Goal: Transaction & Acquisition: Purchase product/service

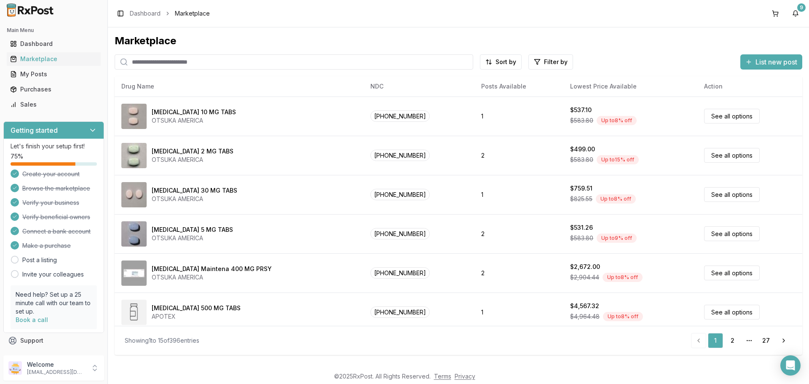
click at [146, 61] on input "search" at bounding box center [294, 61] width 359 height 15
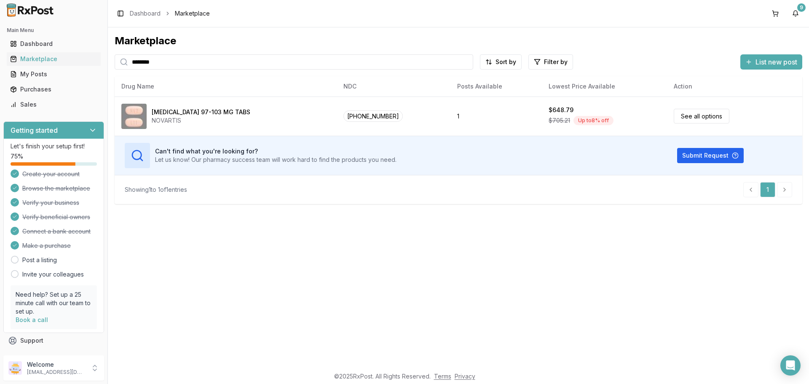
drag, startPoint x: 179, startPoint y: 62, endPoint x: 0, endPoint y: 72, distance: 179.0
click at [0, 72] on div "Main Menu Dashboard Marketplace My Posts Purchases Sales Getting started Let's …" at bounding box center [404, 192] width 809 height 384
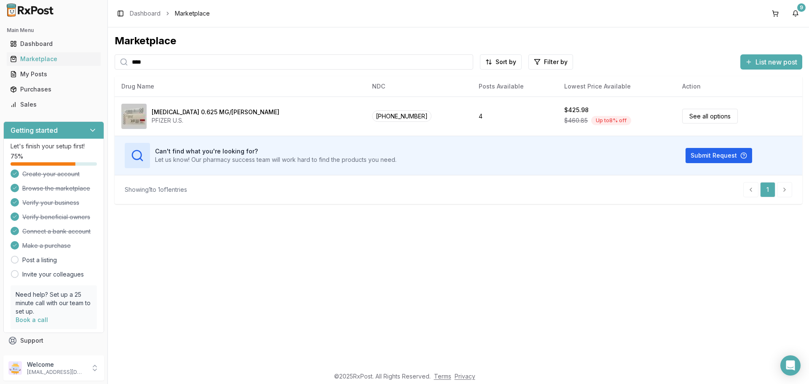
drag, startPoint x: 170, startPoint y: 65, endPoint x: 0, endPoint y: 71, distance: 170.0
click at [0, 70] on div "Main Menu Dashboard Marketplace My Posts Purchases Sales Getting started Let's …" at bounding box center [404, 192] width 809 height 384
type input "*******"
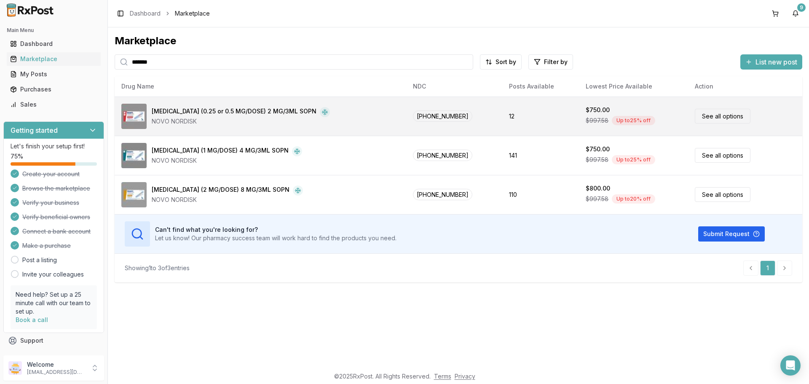
click at [711, 117] on link "See all options" at bounding box center [723, 116] width 56 height 15
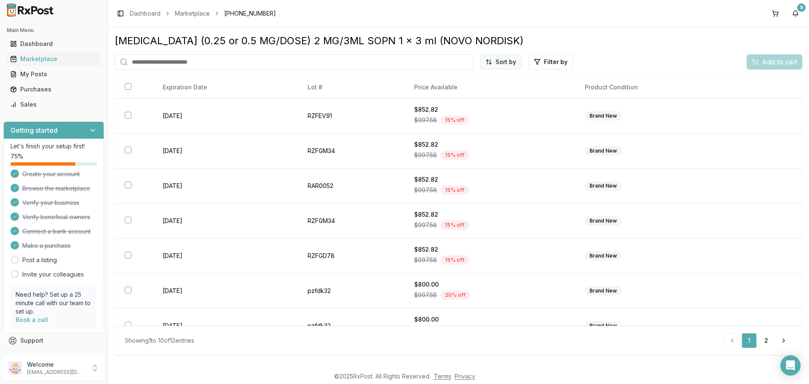
click at [504, 65] on html "Main Menu Dashboard Marketplace My Posts Purchases Sales Getting started Let's …" at bounding box center [404, 192] width 809 height 384
click at [488, 94] on div "Price (Low to High)" at bounding box center [480, 93] width 80 height 13
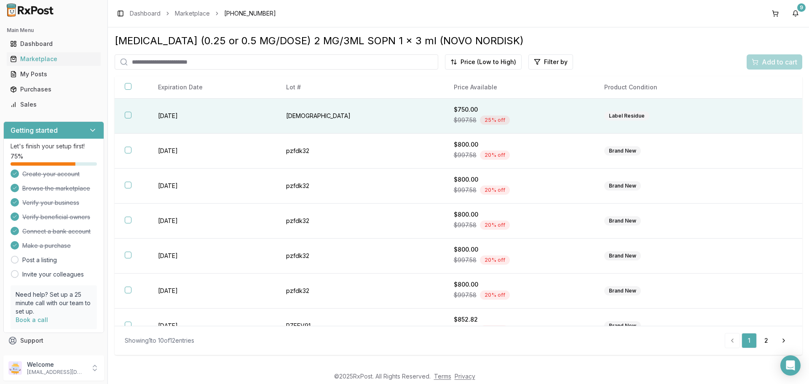
click at [128, 114] on button "button" at bounding box center [128, 115] width 7 height 7
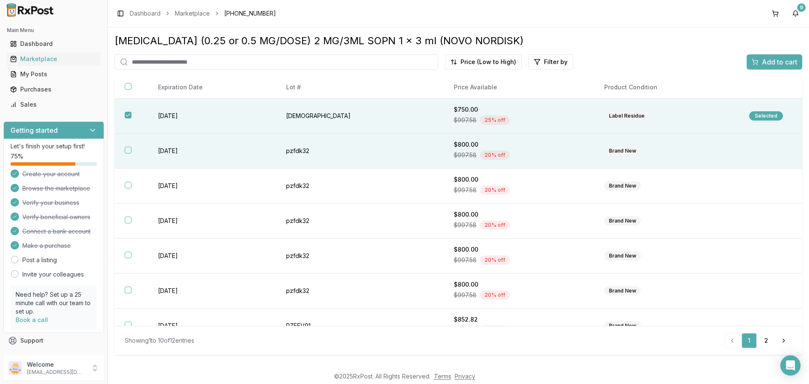
click at [130, 149] on button "button" at bounding box center [128, 150] width 7 height 7
click at [764, 63] on span "Add to cart" at bounding box center [779, 62] width 35 height 10
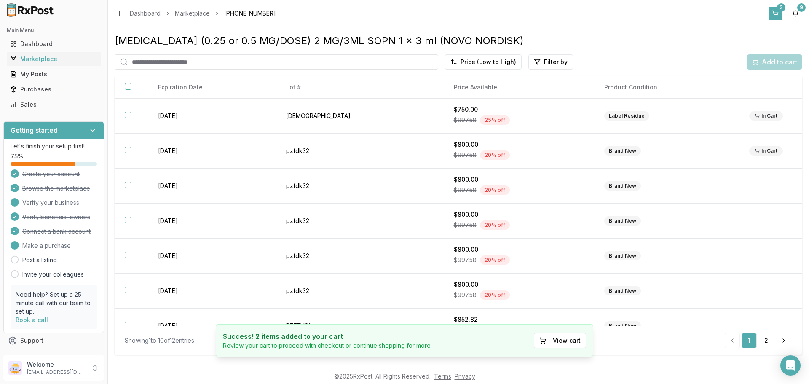
click at [776, 13] on button "2" at bounding box center [775, 13] width 13 height 13
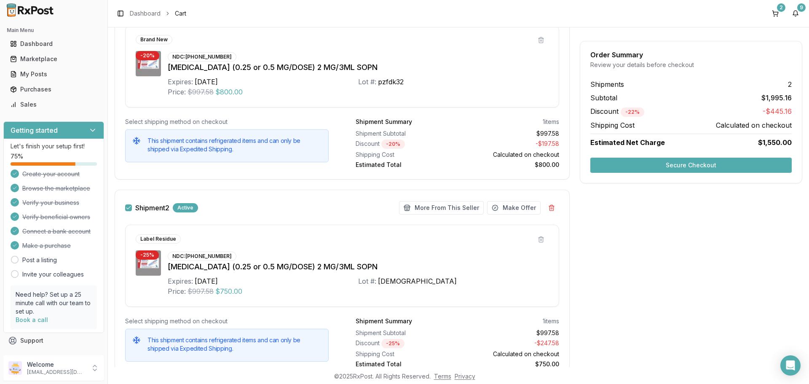
scroll to position [84, 0]
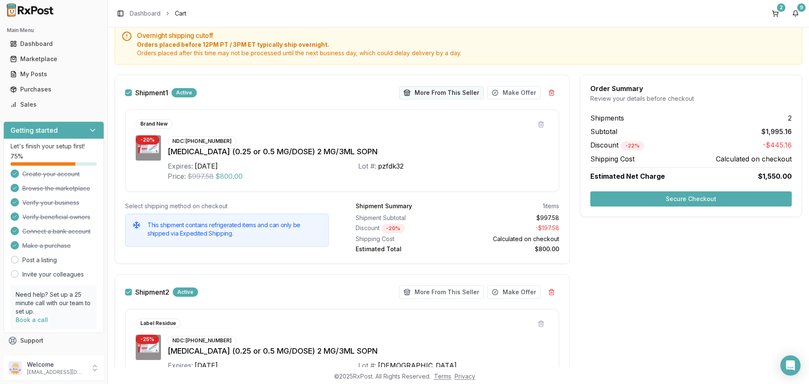
click at [426, 96] on button "More From This Seller" at bounding box center [441, 92] width 85 height 13
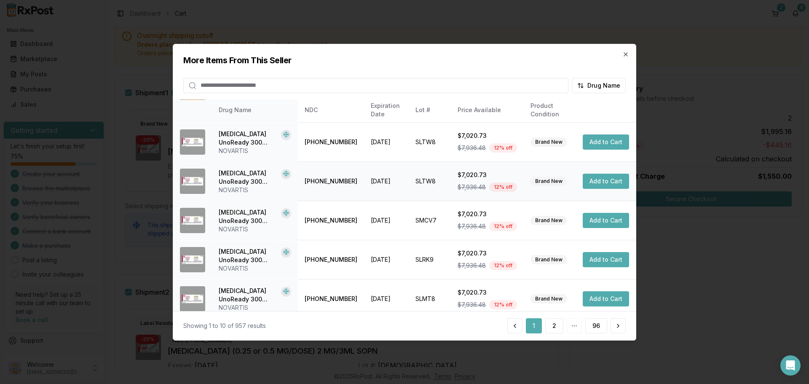
scroll to position [201, 0]
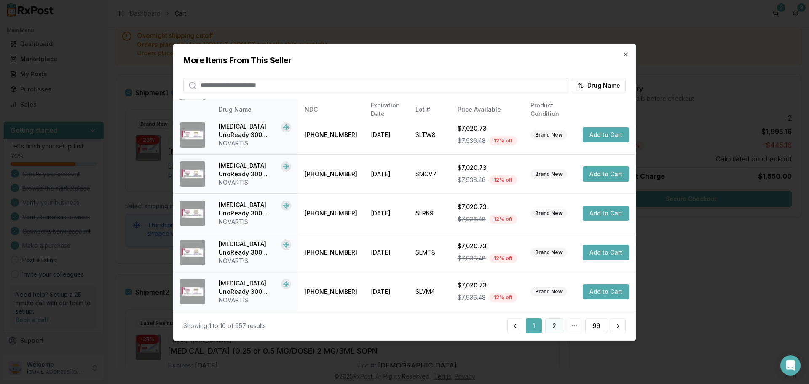
click at [556, 325] on button "2" at bounding box center [554, 325] width 18 height 15
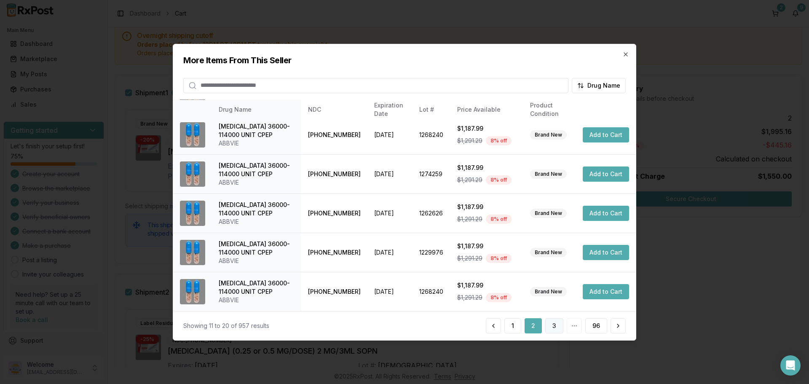
click at [551, 324] on button "3" at bounding box center [554, 325] width 18 height 15
click at [552, 327] on button "4" at bounding box center [554, 325] width 19 height 15
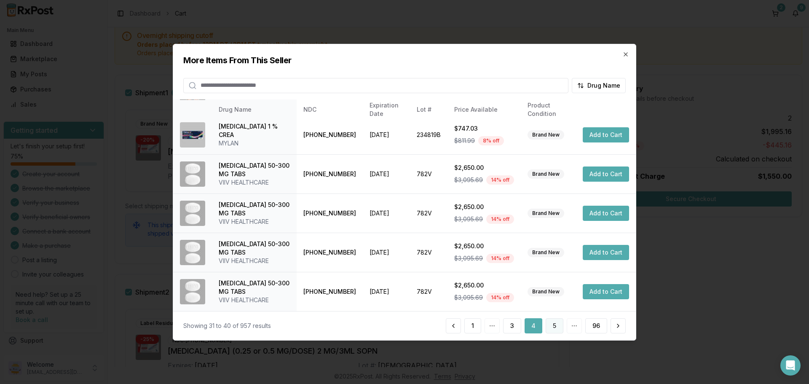
click at [555, 328] on button "5" at bounding box center [555, 325] width 18 height 15
click at [552, 329] on button "6" at bounding box center [554, 325] width 18 height 15
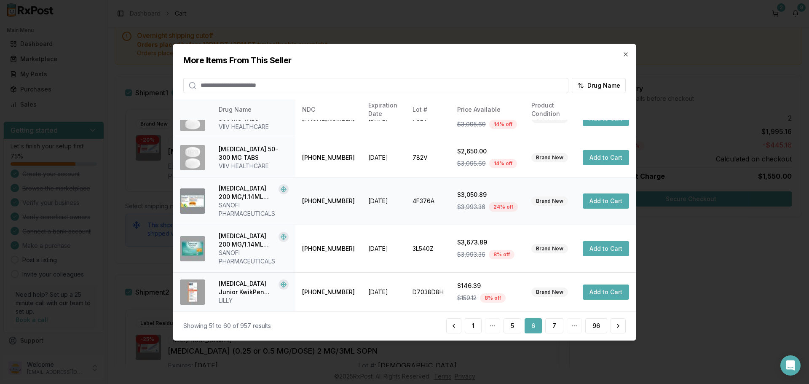
scroll to position [217, 0]
click at [553, 324] on button "7" at bounding box center [554, 325] width 18 height 15
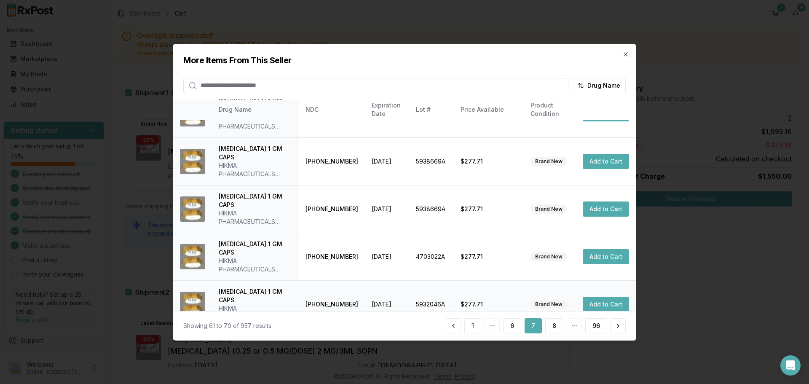
scroll to position [251, 0]
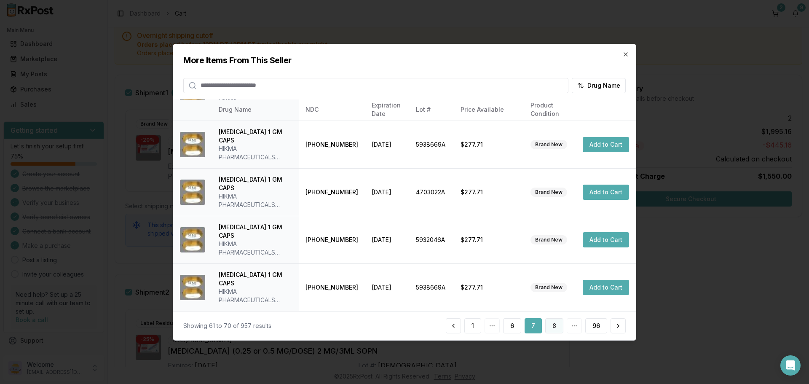
click at [554, 327] on button "8" at bounding box center [554, 325] width 18 height 15
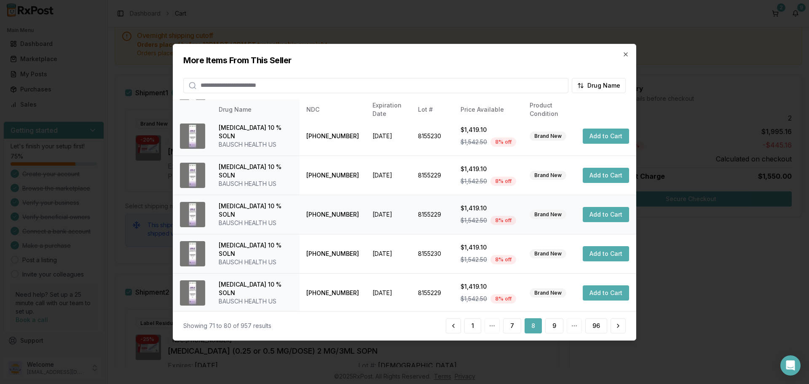
scroll to position [217, 0]
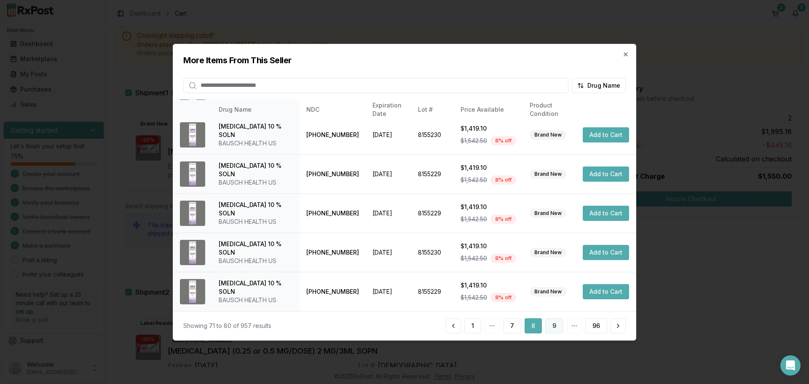
click at [554, 326] on button "9" at bounding box center [554, 325] width 18 height 15
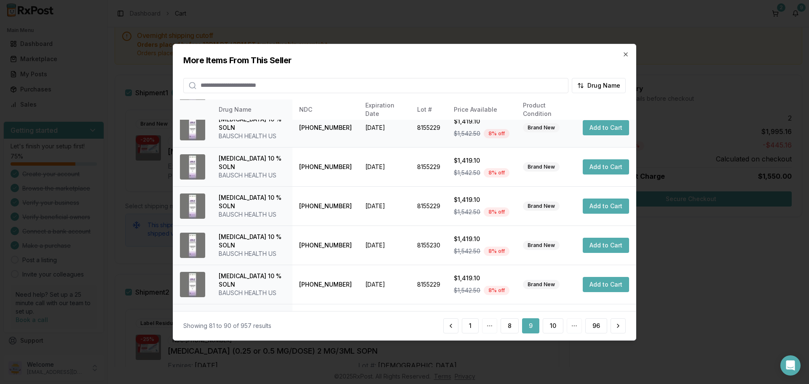
scroll to position [201, 0]
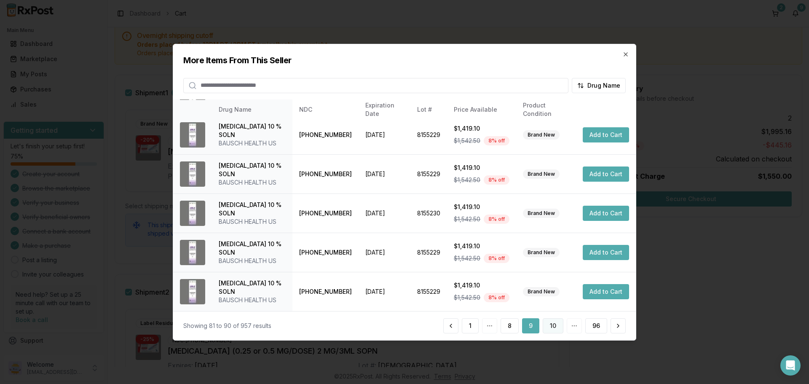
click at [554, 329] on button "10" at bounding box center [553, 325] width 21 height 15
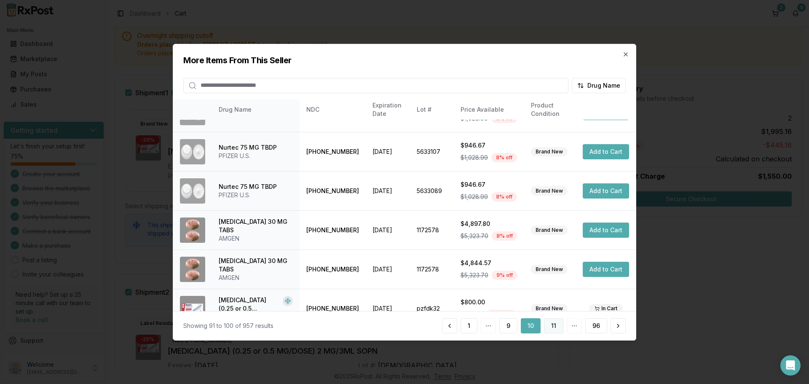
click at [552, 327] on button "11" at bounding box center [553, 325] width 19 height 15
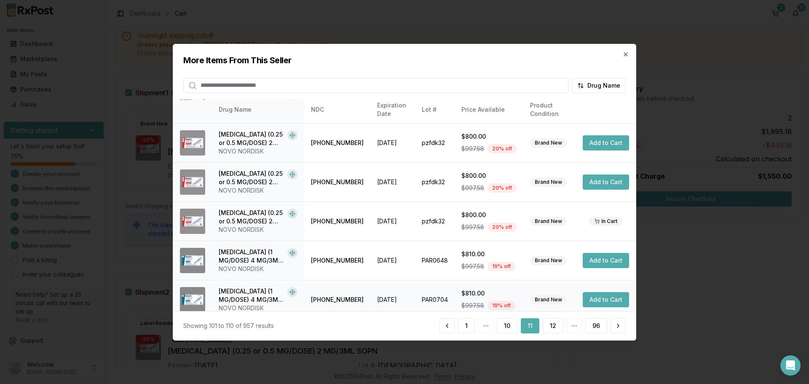
scroll to position [0, 0]
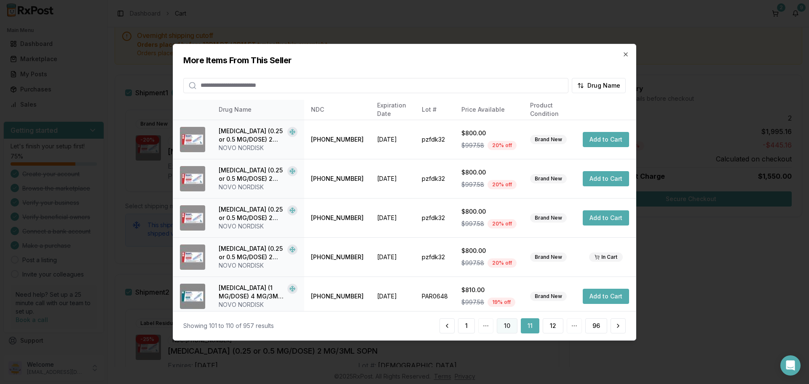
click at [509, 330] on button "10" at bounding box center [507, 325] width 21 height 15
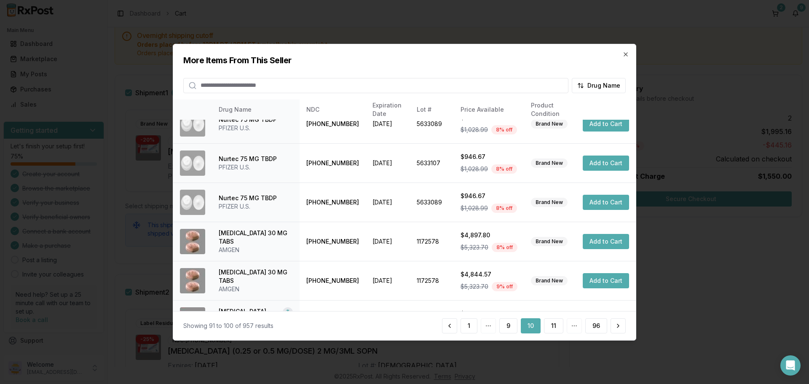
scroll to position [201, 0]
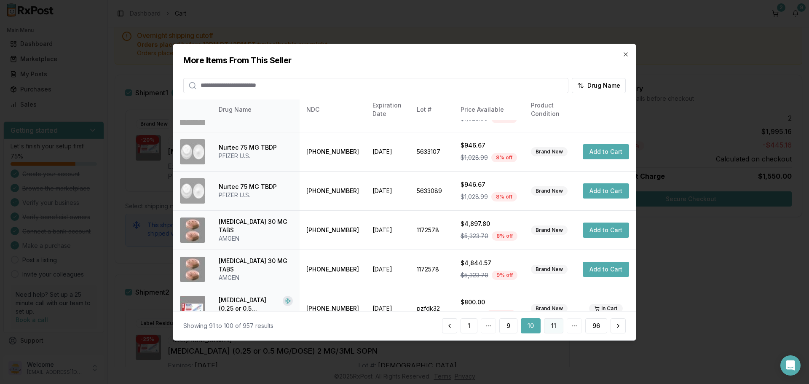
click at [555, 327] on button "11" at bounding box center [553, 325] width 19 height 15
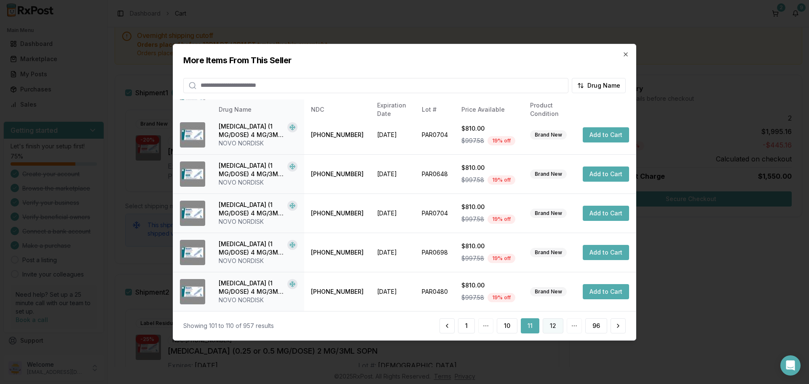
click at [550, 327] on button "12" at bounding box center [553, 325] width 21 height 15
click at [553, 325] on button "13" at bounding box center [553, 325] width 21 height 15
click at [555, 325] on button "14" at bounding box center [552, 325] width 21 height 15
click at [553, 326] on button "15" at bounding box center [553, 325] width 20 height 15
click at [552, 328] on button "16" at bounding box center [553, 325] width 21 height 15
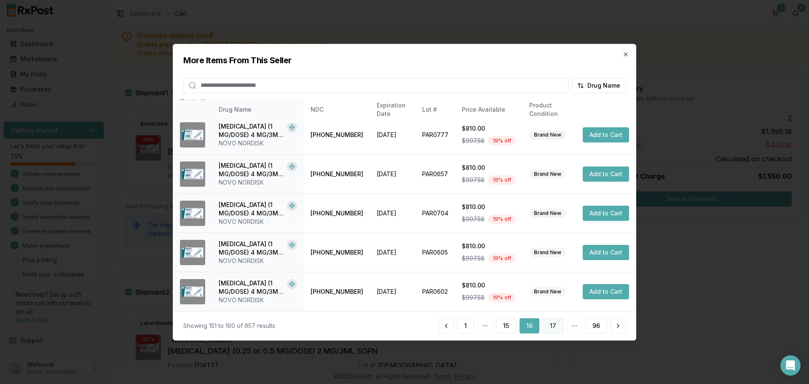
click at [551, 323] on button "17" at bounding box center [553, 325] width 21 height 15
click at [553, 325] on button "18" at bounding box center [553, 325] width 21 height 15
click at [554, 328] on button "19" at bounding box center [553, 325] width 21 height 15
click at [551, 327] on button "20" at bounding box center [553, 325] width 22 height 15
click at [557, 329] on button "21" at bounding box center [553, 325] width 21 height 15
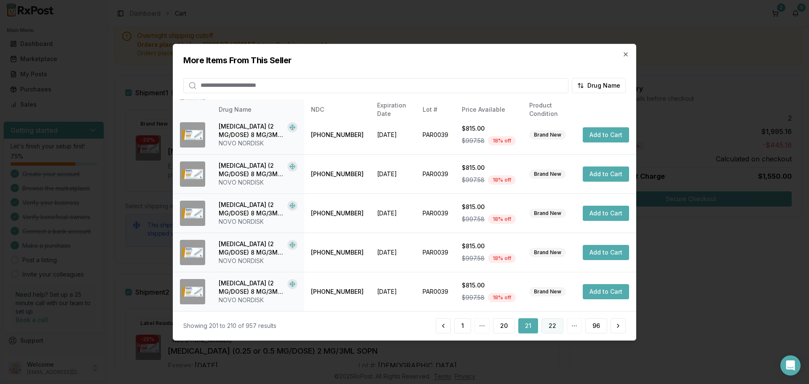
click at [553, 326] on button "22" at bounding box center [553, 325] width 22 height 15
click at [551, 329] on button "23" at bounding box center [553, 325] width 22 height 15
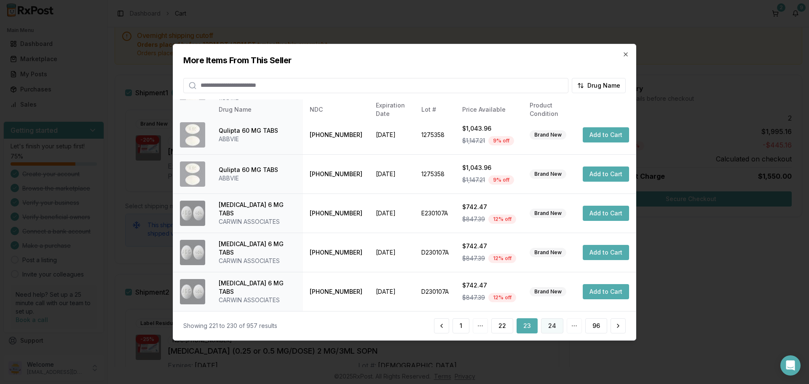
click at [554, 325] on button "24" at bounding box center [552, 325] width 22 height 15
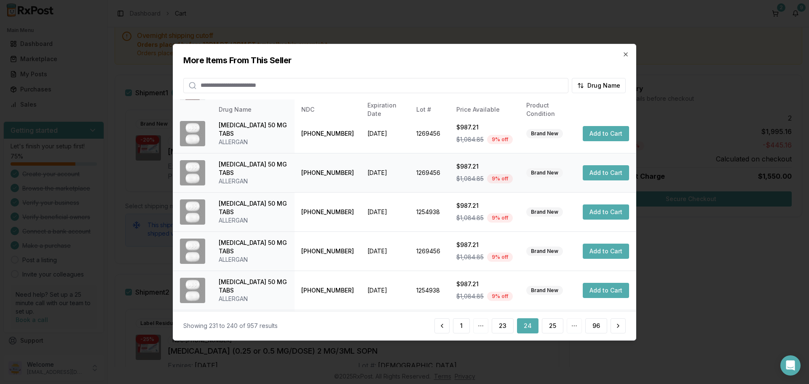
scroll to position [209, 0]
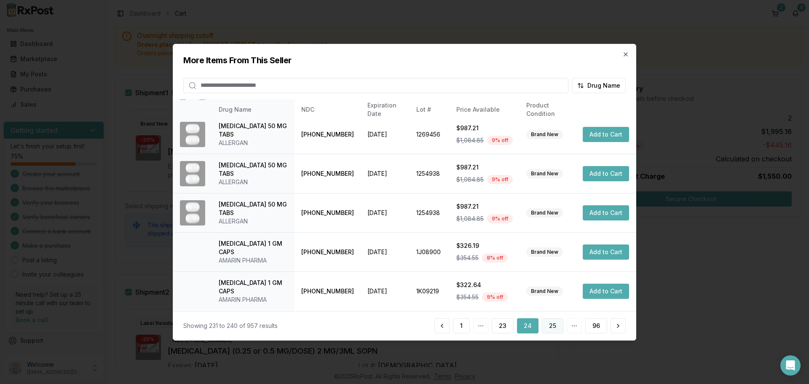
click at [556, 328] on button "25" at bounding box center [552, 325] width 21 height 15
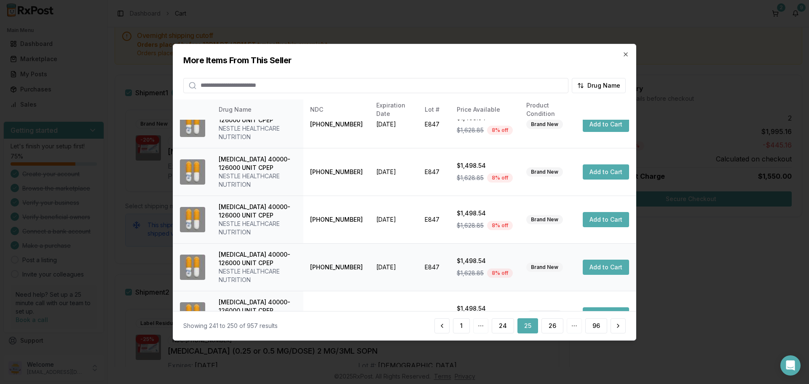
scroll to position [277, 0]
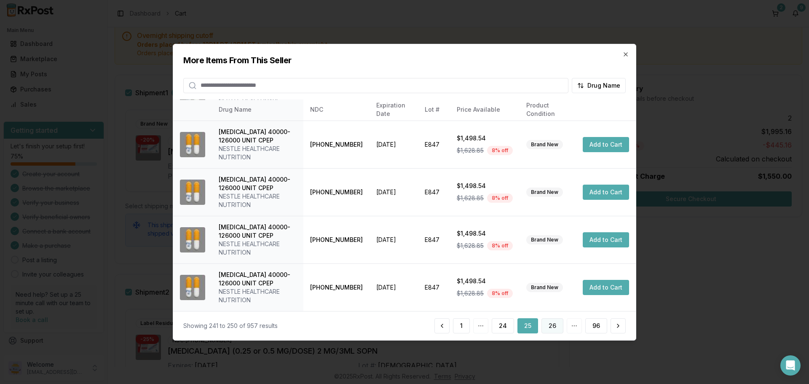
click at [550, 328] on button "26" at bounding box center [553, 325] width 22 height 15
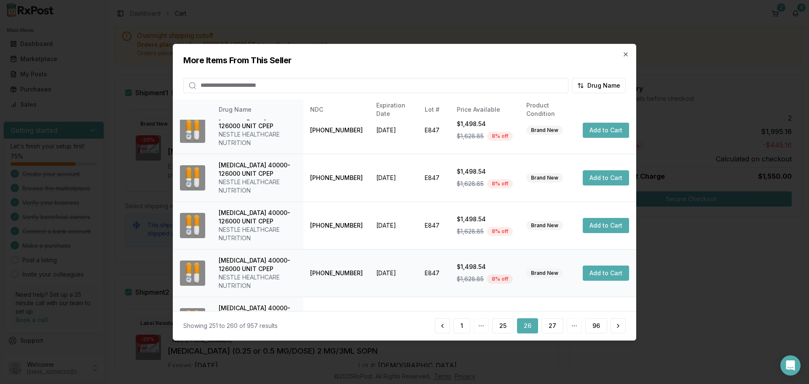
scroll to position [285, 0]
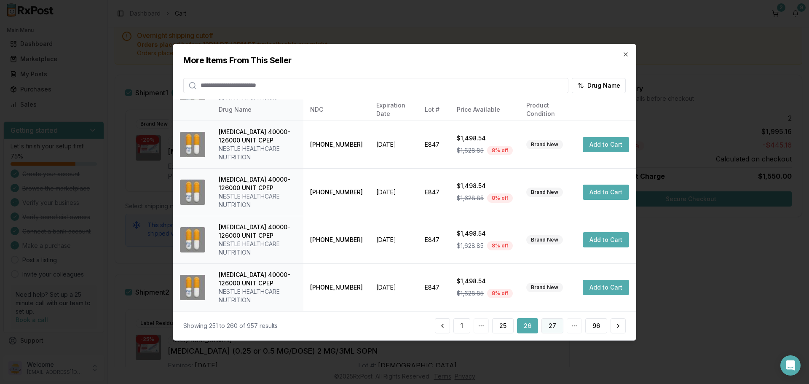
click at [553, 327] on button "27" at bounding box center [553, 325] width 22 height 15
click at [553, 320] on button "28" at bounding box center [553, 325] width 22 height 15
click at [553, 327] on button "29" at bounding box center [553, 325] width 22 height 15
click at [552, 330] on button "30" at bounding box center [553, 325] width 22 height 15
click at [592, 326] on button "96" at bounding box center [596, 325] width 22 height 15
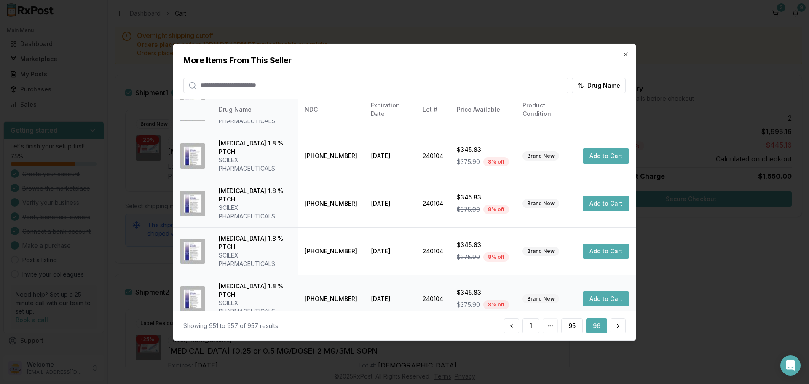
scroll to position [0, 0]
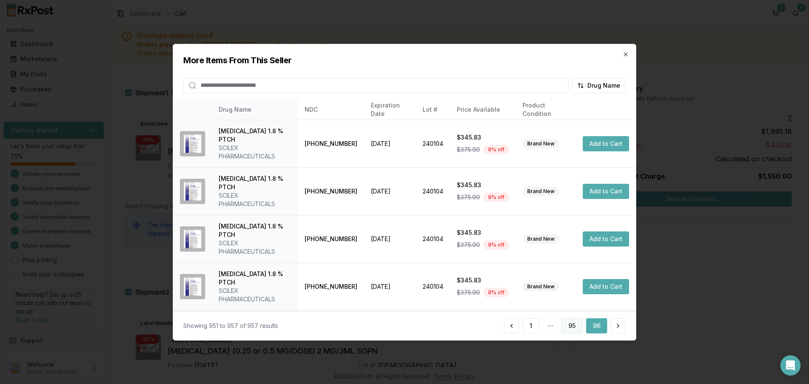
click at [572, 325] on button "95" at bounding box center [571, 325] width 21 height 15
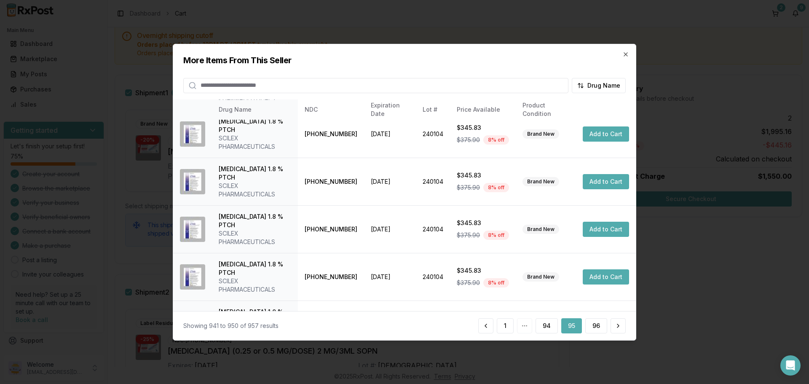
scroll to position [201, 0]
click at [548, 330] on button "94" at bounding box center [547, 325] width 22 height 15
click at [520, 326] on button "93" at bounding box center [521, 325] width 22 height 15
click at [505, 328] on button "92" at bounding box center [502, 325] width 22 height 15
click at [627, 57] on icon "button" at bounding box center [626, 54] width 7 height 7
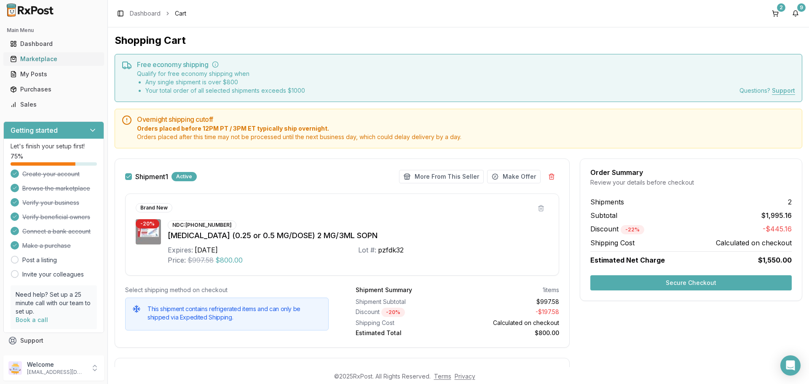
scroll to position [0, 0]
drag, startPoint x: 55, startPoint y: 58, endPoint x: 63, endPoint y: 57, distance: 8.0
click at [55, 58] on div "Marketplace" at bounding box center [53, 59] width 87 height 8
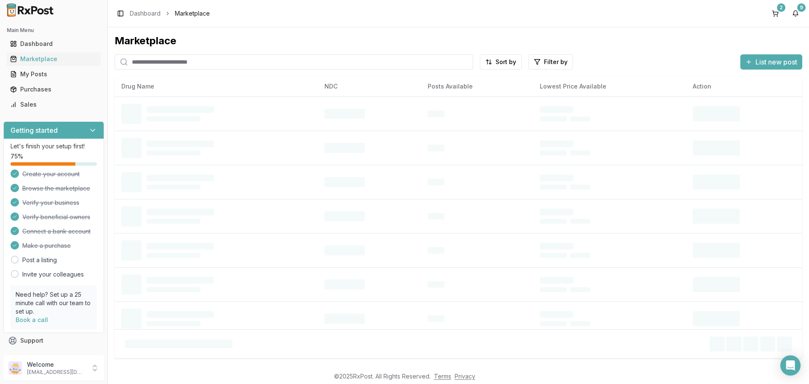
click at [186, 62] on input "search" at bounding box center [294, 61] width 359 height 15
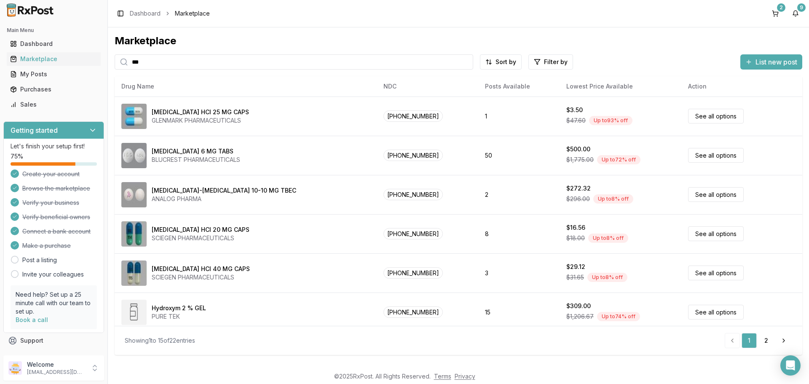
type input "***"
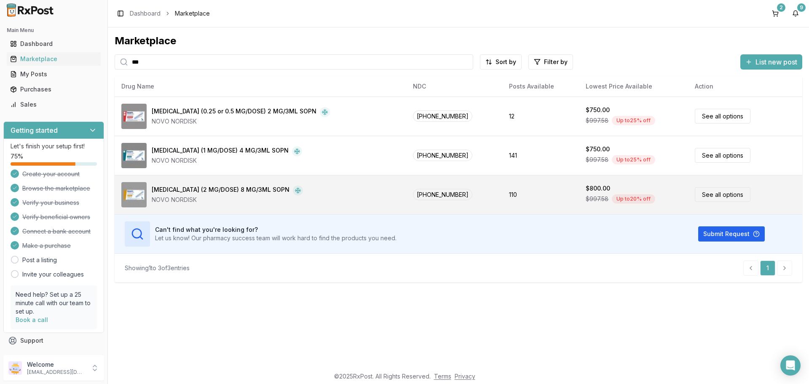
click at [711, 197] on link "See all options" at bounding box center [723, 194] width 56 height 15
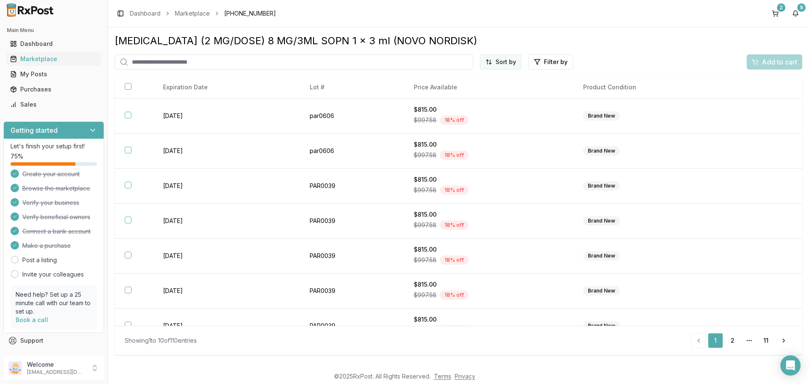
click at [498, 64] on html "Main Menu Dashboard Marketplace My Posts Purchases Sales Getting started Let's …" at bounding box center [404, 192] width 809 height 384
click at [478, 93] on div "Price (Low to High)" at bounding box center [480, 93] width 80 height 13
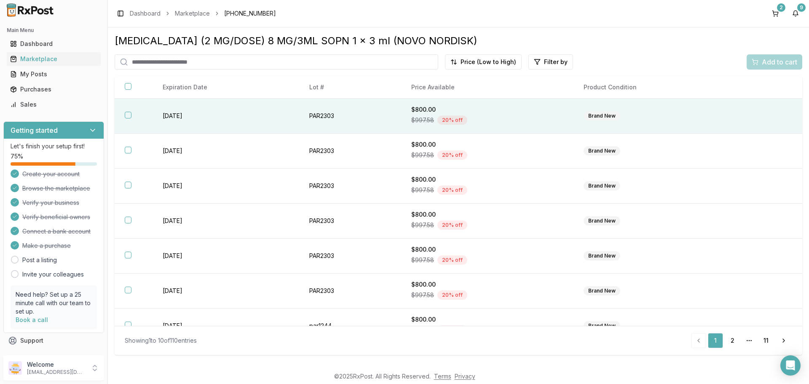
click at [127, 113] on button "button" at bounding box center [128, 115] width 7 height 7
click at [771, 66] on span "Add to cart" at bounding box center [779, 62] width 35 height 10
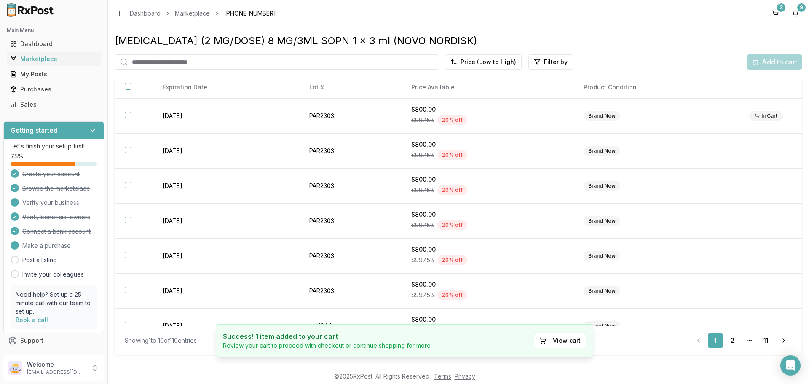
drag, startPoint x: 773, startPoint y: 12, endPoint x: 768, endPoint y: 16, distance: 6.0
click at [773, 11] on button "3" at bounding box center [775, 13] width 13 height 13
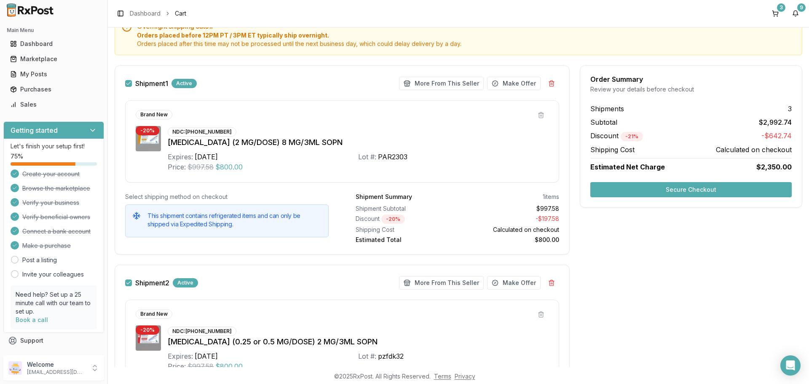
scroll to position [84, 0]
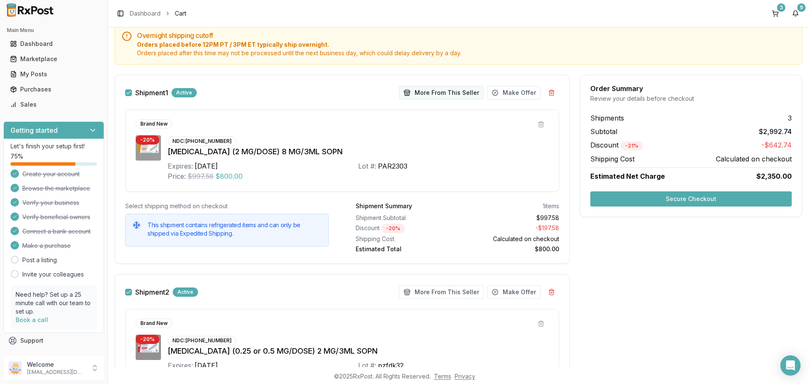
click at [431, 89] on button "More From This Seller" at bounding box center [441, 92] width 85 height 13
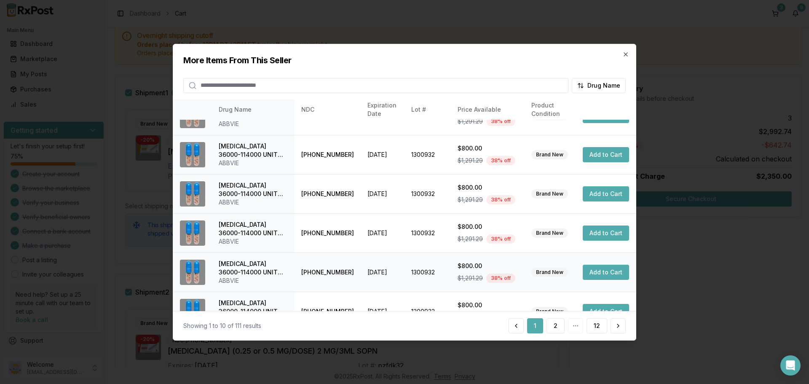
scroll to position [201, 0]
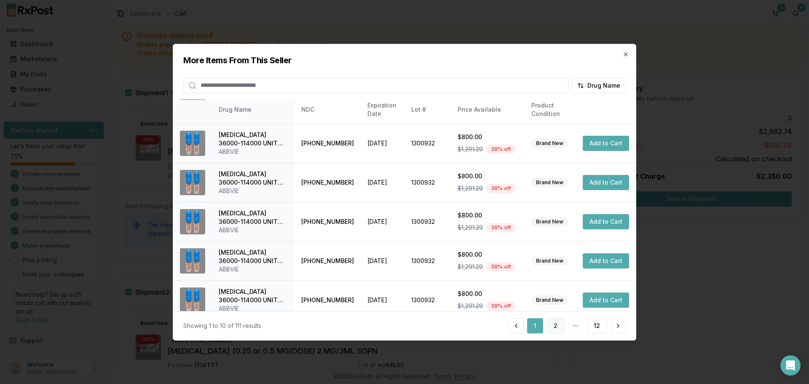
click at [554, 328] on button "2" at bounding box center [556, 325] width 18 height 15
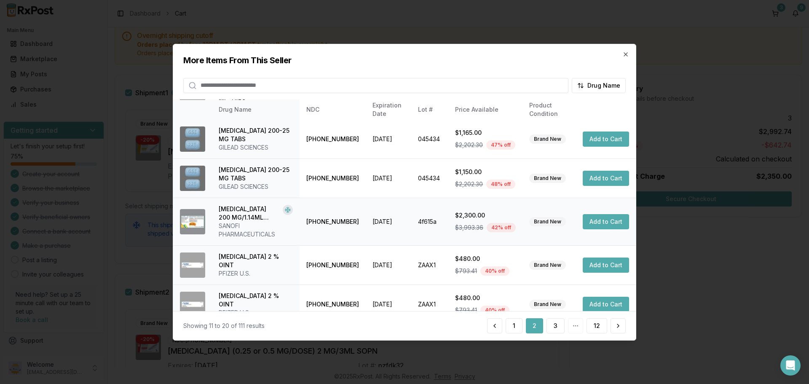
scroll to position [209, 0]
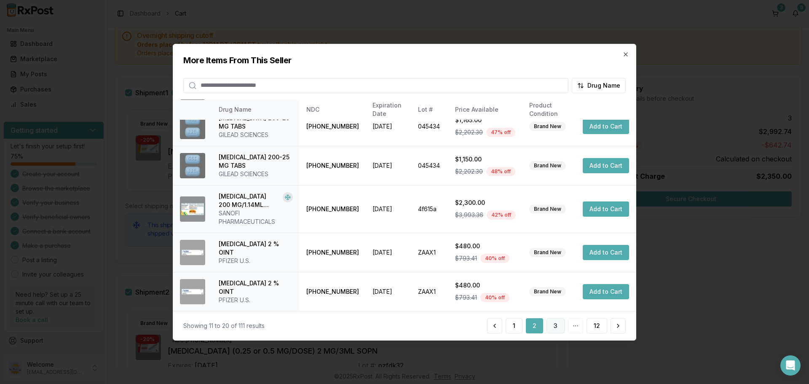
click at [559, 324] on button "3" at bounding box center [556, 325] width 18 height 15
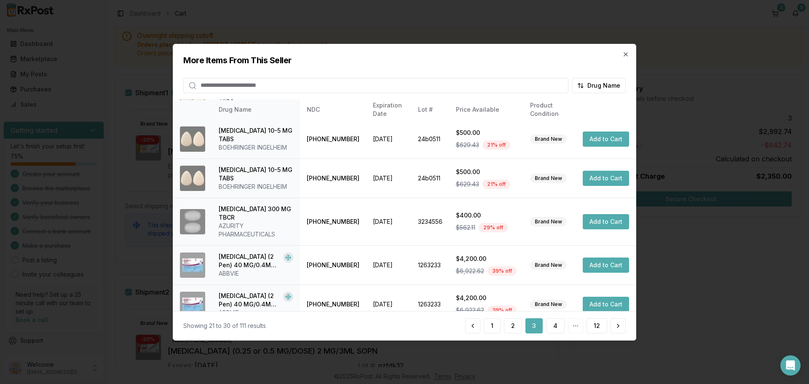
scroll to position [201, 0]
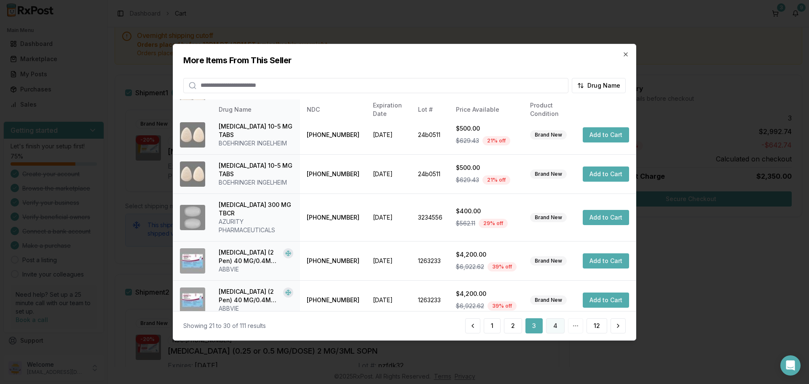
click at [560, 330] on button "4" at bounding box center [555, 325] width 19 height 15
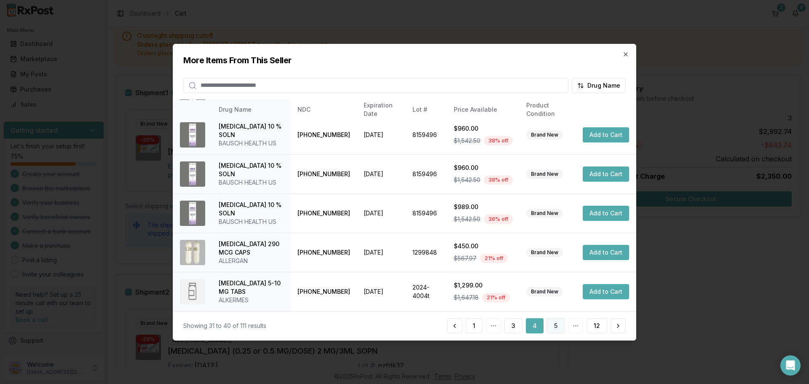
click at [557, 330] on button "5" at bounding box center [556, 325] width 18 height 15
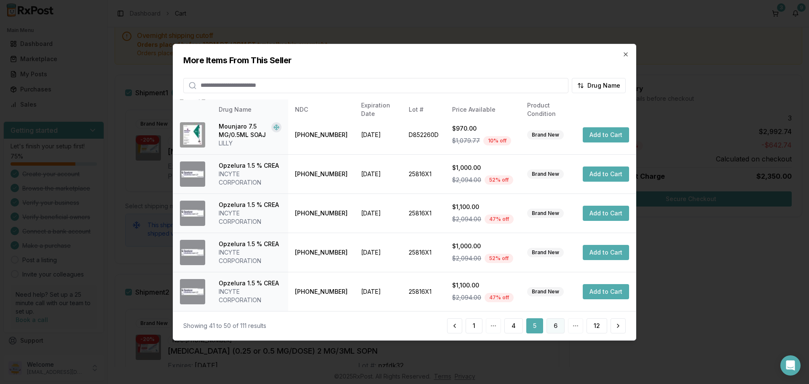
click at [555, 327] on button "6" at bounding box center [556, 325] width 18 height 15
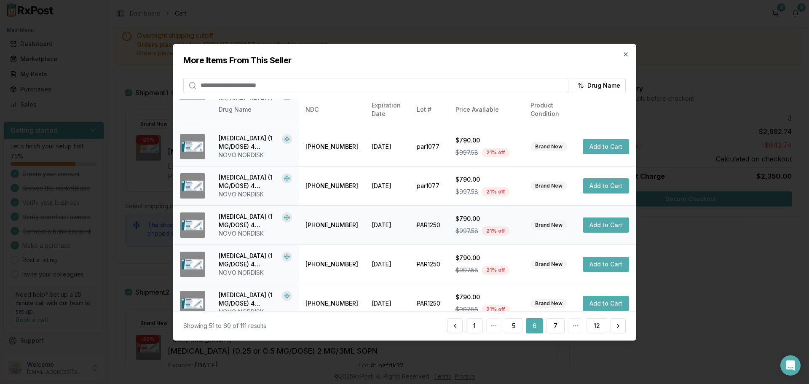
scroll to position [209, 0]
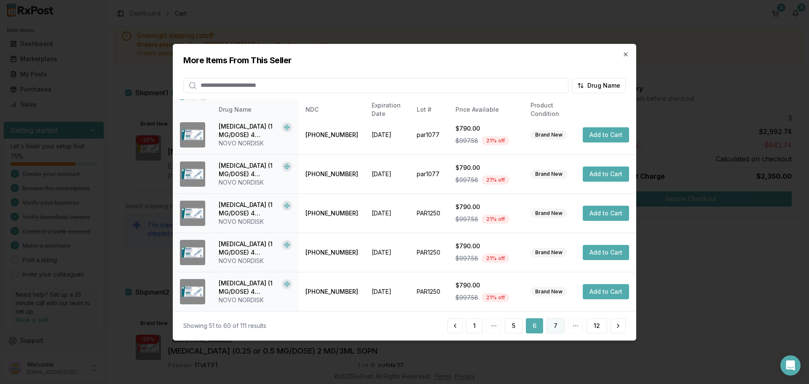
click at [552, 327] on button "7" at bounding box center [556, 325] width 18 height 15
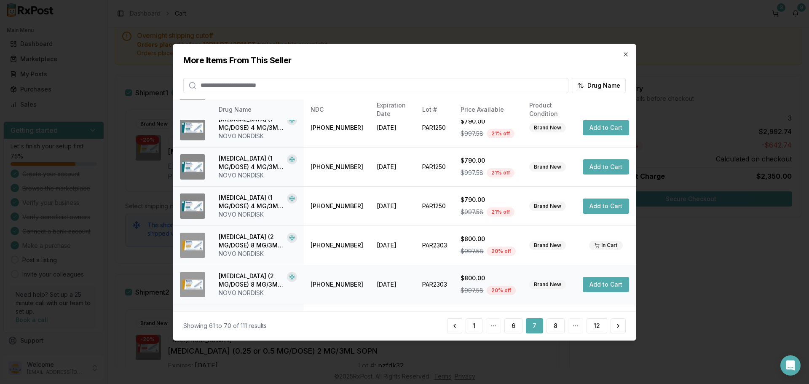
scroll to position [201, 0]
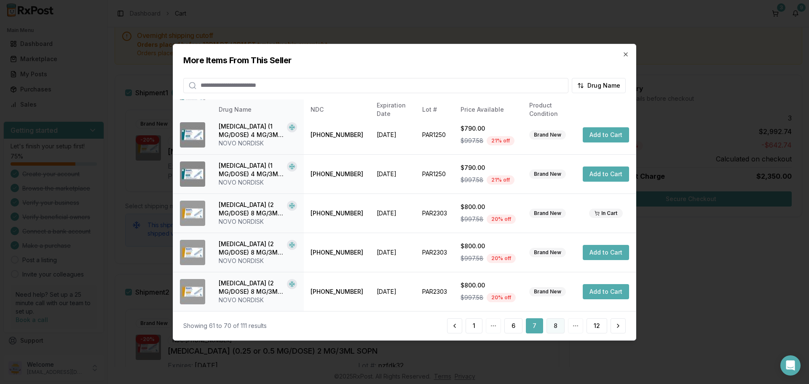
click at [555, 328] on button "8" at bounding box center [556, 325] width 18 height 15
click at [559, 328] on button "9" at bounding box center [556, 325] width 18 height 15
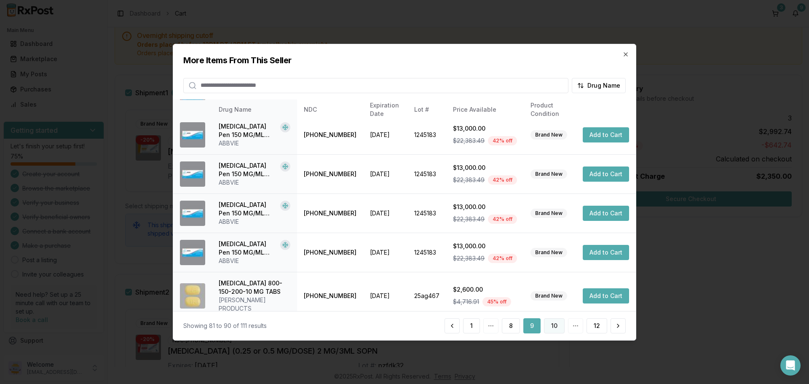
click at [551, 322] on button "10" at bounding box center [554, 325] width 21 height 15
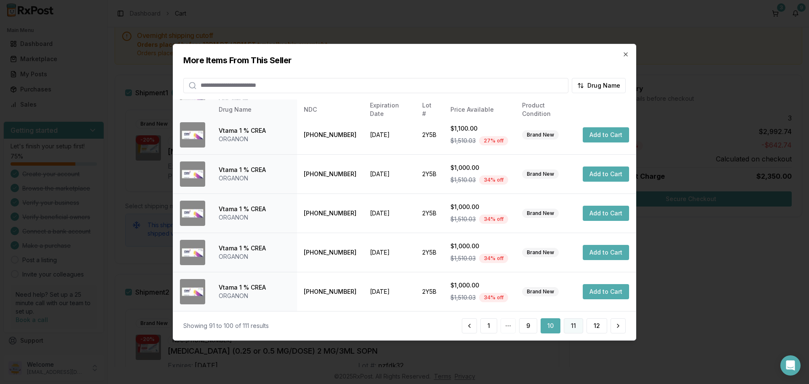
click at [571, 330] on button "11" at bounding box center [573, 325] width 19 height 15
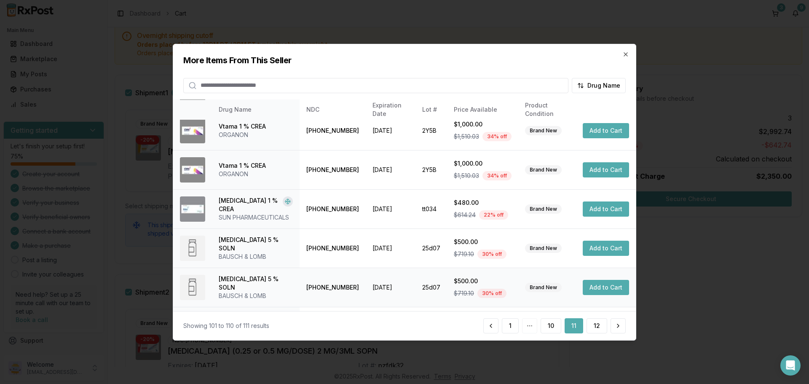
scroll to position [202, 0]
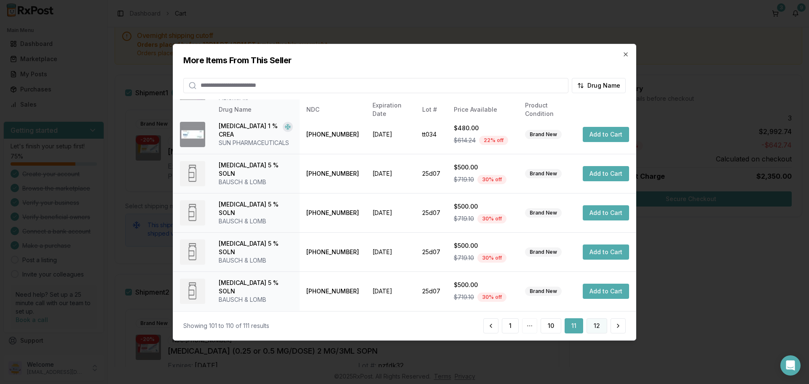
click at [598, 323] on button "12" at bounding box center [597, 325] width 21 height 15
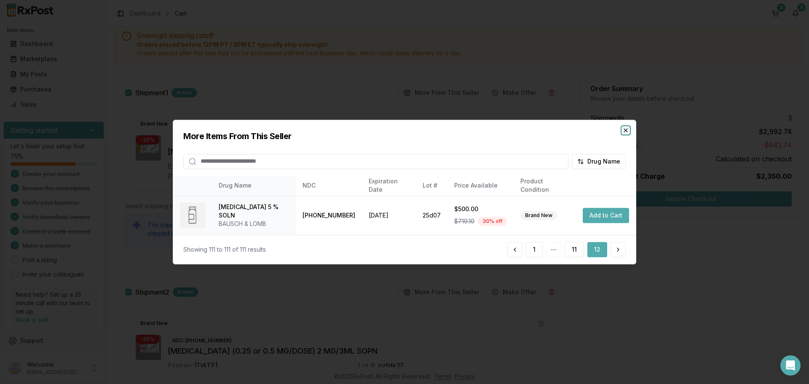
click at [624, 133] on icon "button" at bounding box center [626, 130] width 7 height 7
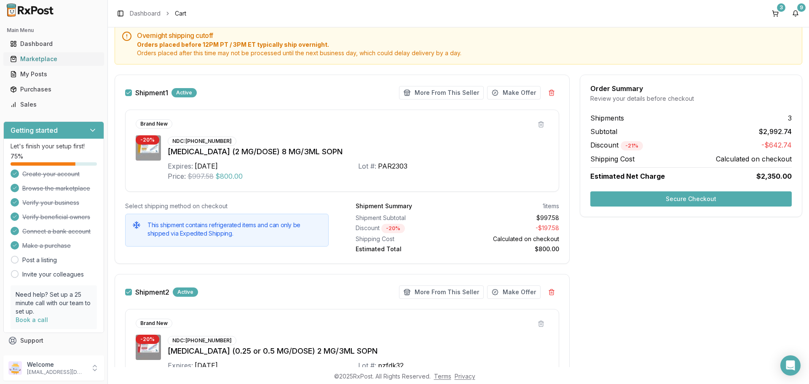
click at [45, 56] on div "Marketplace" at bounding box center [53, 59] width 87 height 8
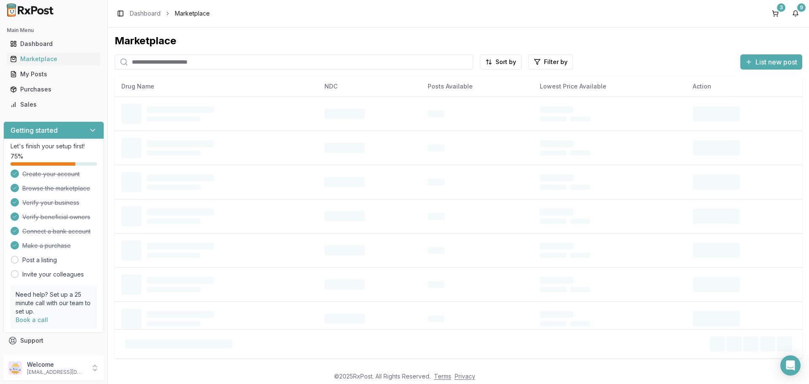
click at [169, 63] on input "search" at bounding box center [294, 61] width 359 height 15
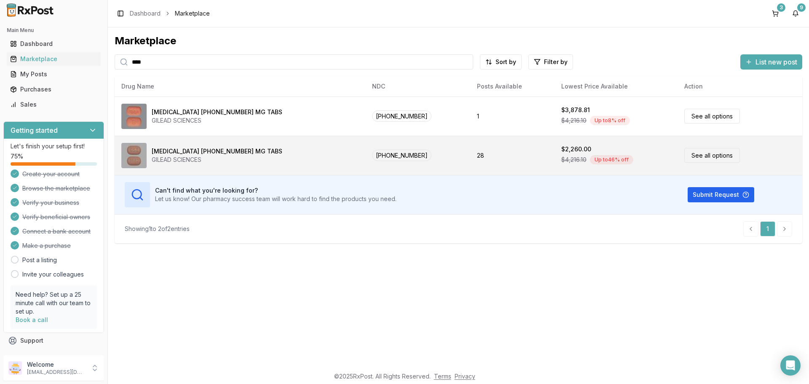
type input "****"
click at [685, 158] on link "See all options" at bounding box center [713, 155] width 56 height 15
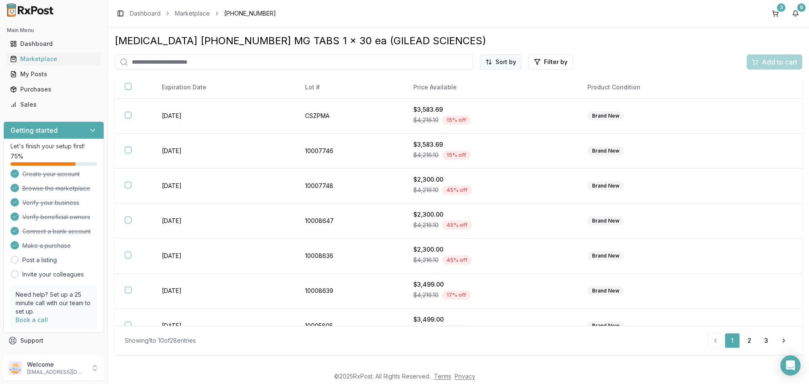
click at [495, 64] on html "Main Menu Dashboard Marketplace My Posts Purchases Sales Getting started Let's …" at bounding box center [404, 192] width 809 height 384
click at [489, 91] on div "Price (Low to High)" at bounding box center [480, 93] width 80 height 13
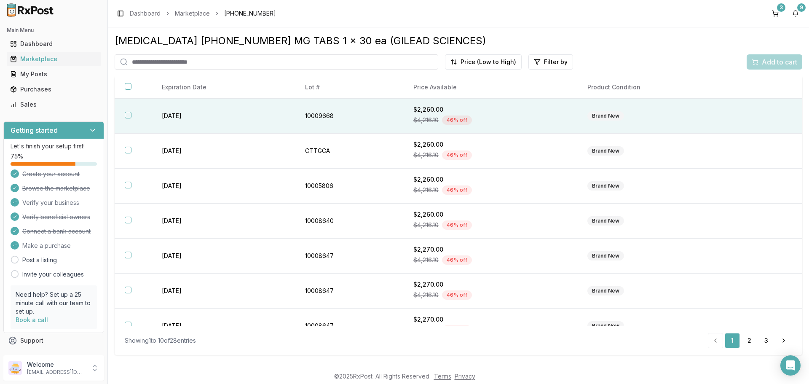
click at [132, 116] on th at bounding box center [133, 116] width 37 height 35
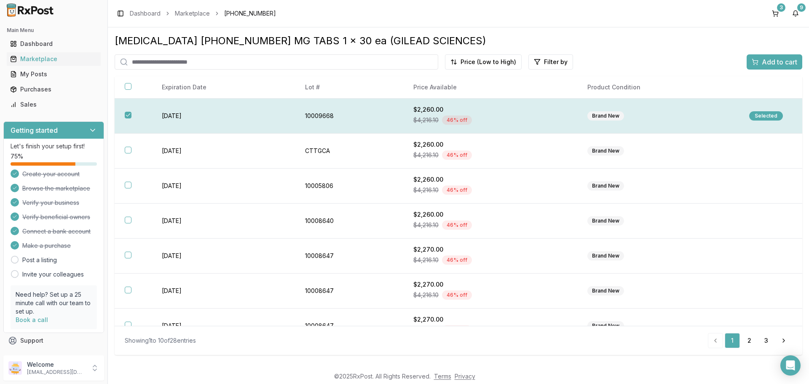
click at [132, 116] on th at bounding box center [133, 116] width 37 height 35
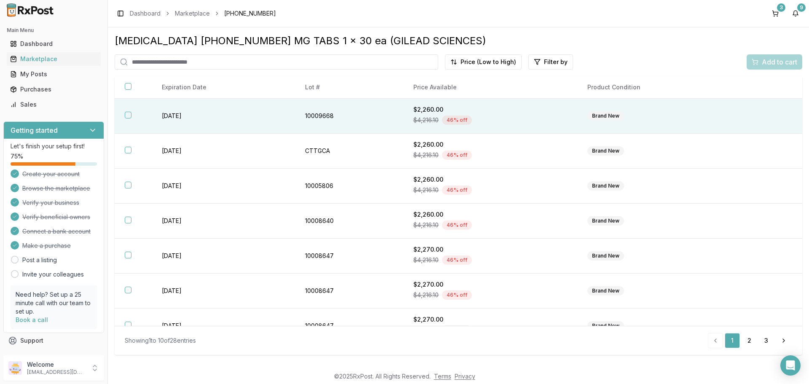
click at [132, 116] on th at bounding box center [133, 116] width 37 height 35
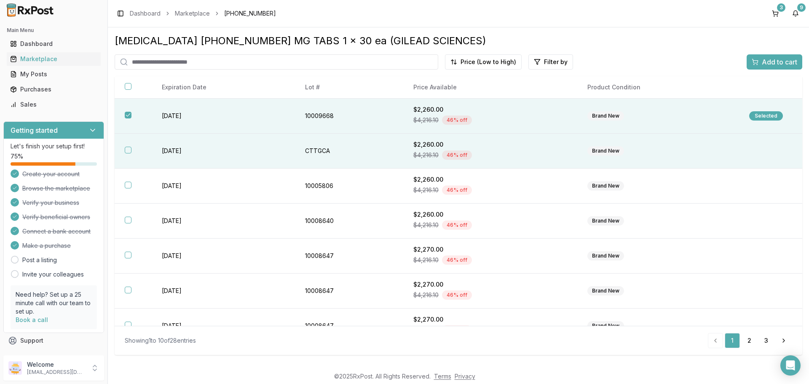
click at [134, 145] on th at bounding box center [133, 151] width 37 height 35
click at [763, 61] on span "Add to cart" at bounding box center [779, 62] width 35 height 10
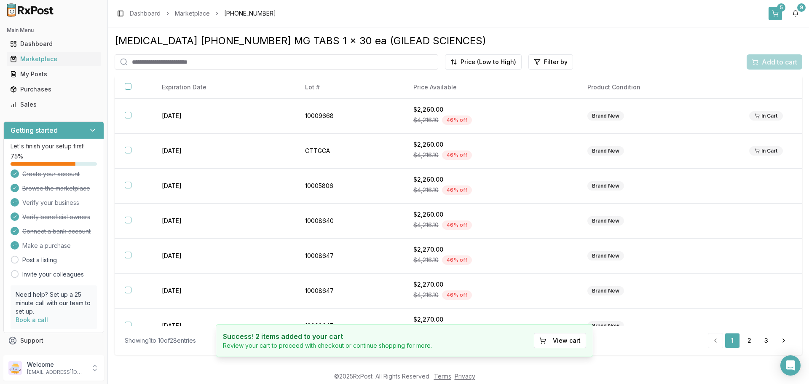
click at [776, 14] on button "5" at bounding box center [775, 13] width 13 height 13
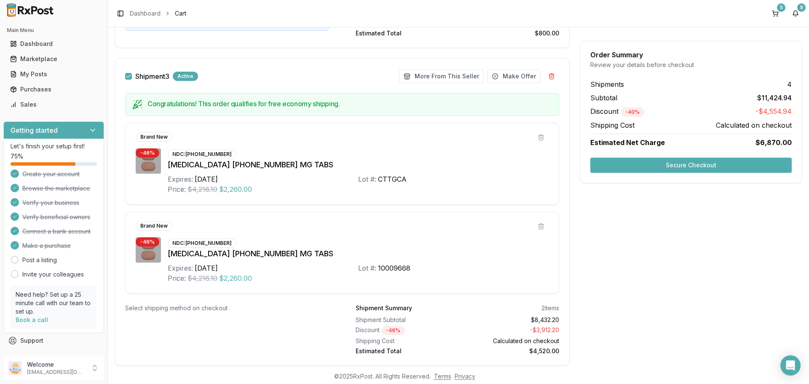
scroll to position [506, 0]
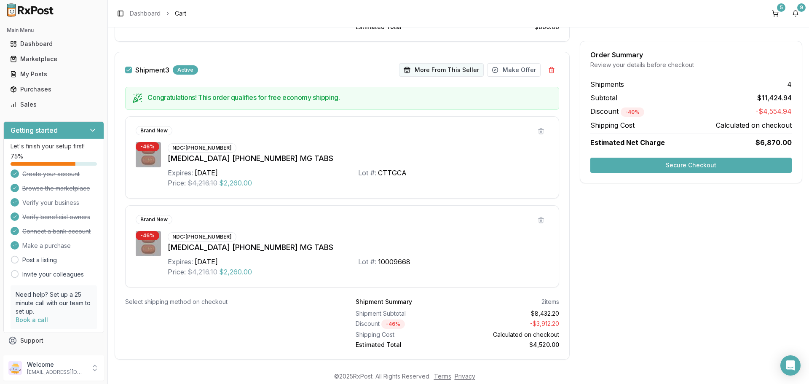
click at [441, 70] on button "More From This Seller" at bounding box center [441, 69] width 85 height 13
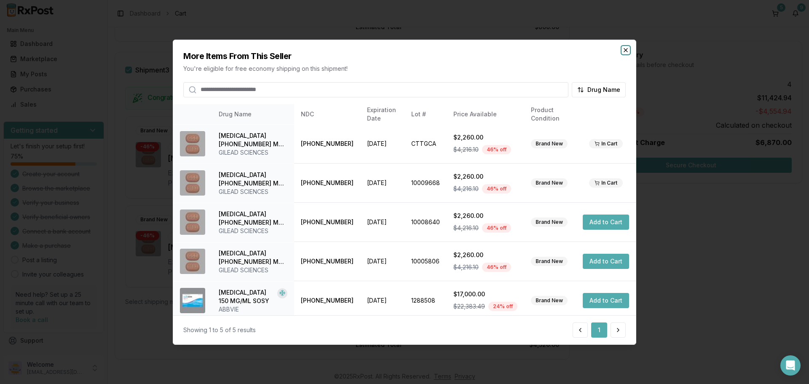
click at [624, 49] on icon "button" at bounding box center [626, 49] width 7 height 7
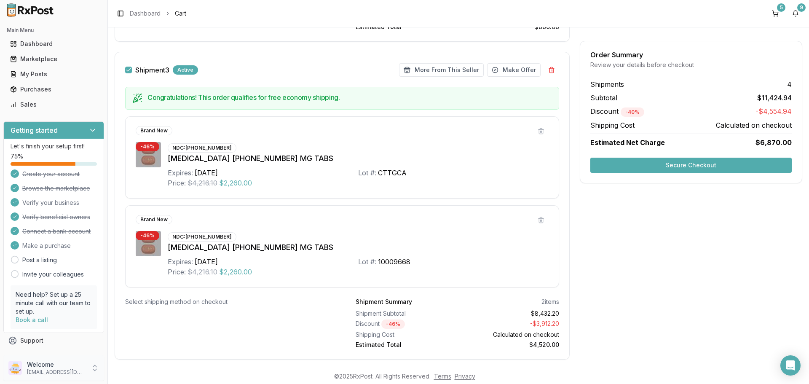
click at [96, 370] on icon at bounding box center [94, 370] width 3 height 2
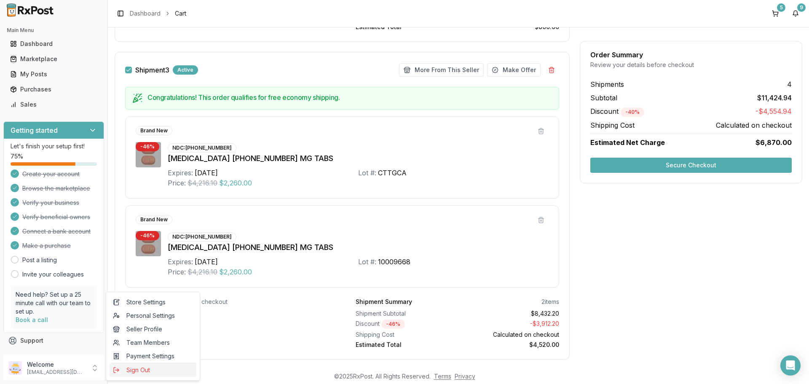
click at [132, 372] on span "Sign Out" at bounding box center [153, 370] width 80 height 8
